Goal: Use online tool/utility: Use online tool/utility

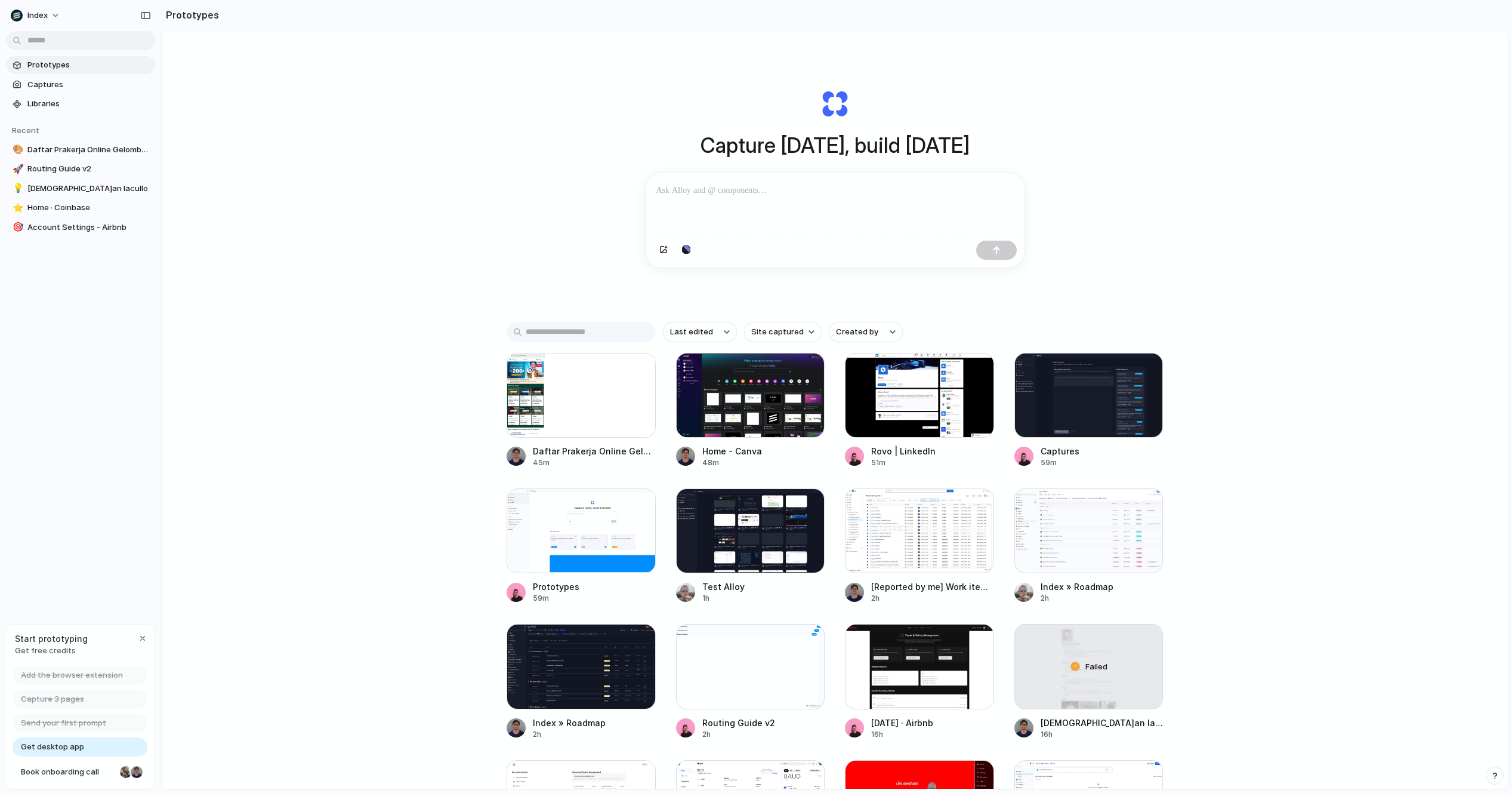
click at [1492, 73] on div "Capture today, build tomorrow Clone web app Clone screenshot Start from existin…" at bounding box center [835, 441] width 1346 height 821
click at [568, 423] on div at bounding box center [581, 394] width 149 height 85
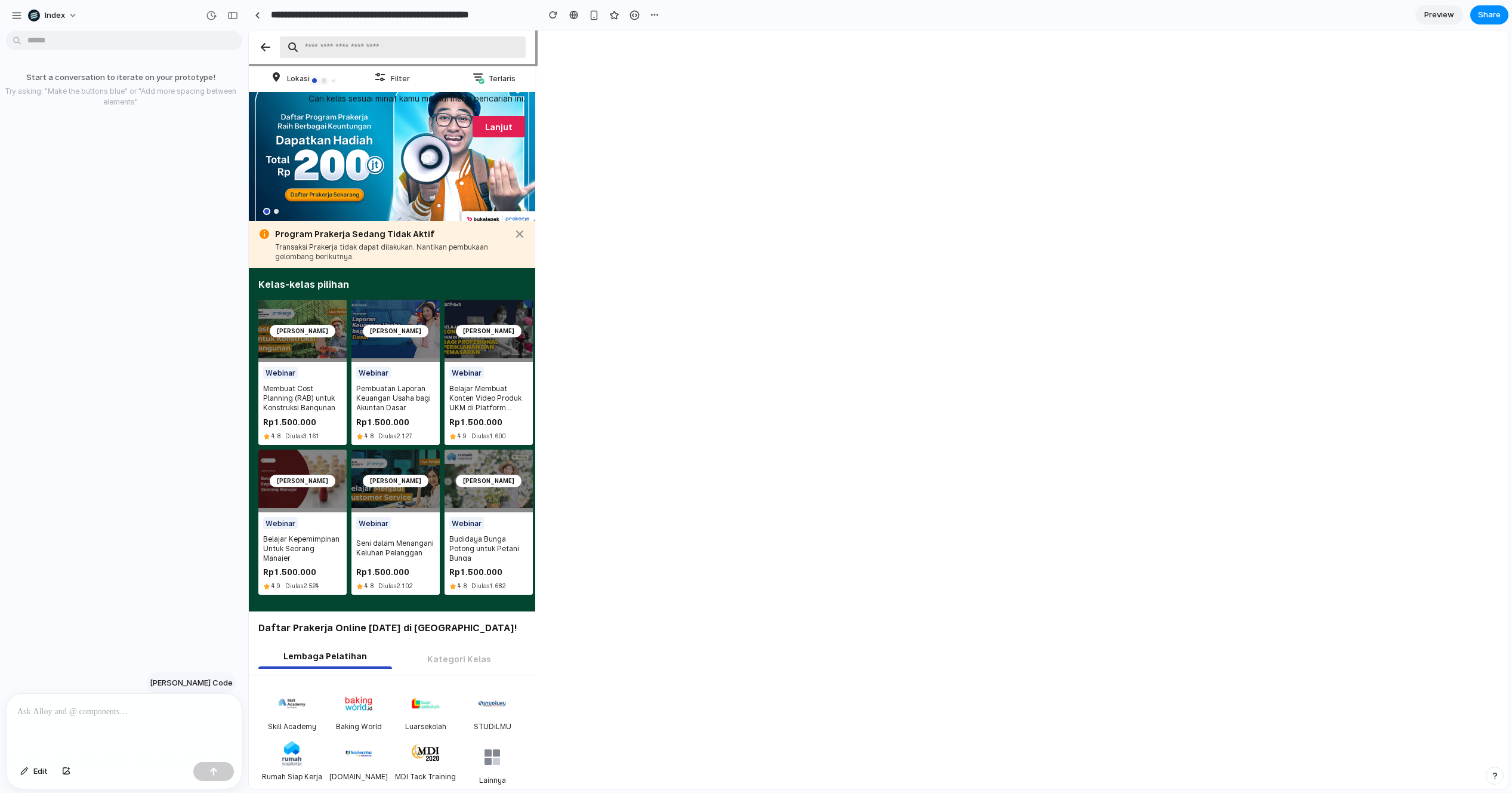
click at [208, 680] on span "Claude Code" at bounding box center [191, 683] width 83 height 12
